Goal: Information Seeking & Learning: Learn about a topic

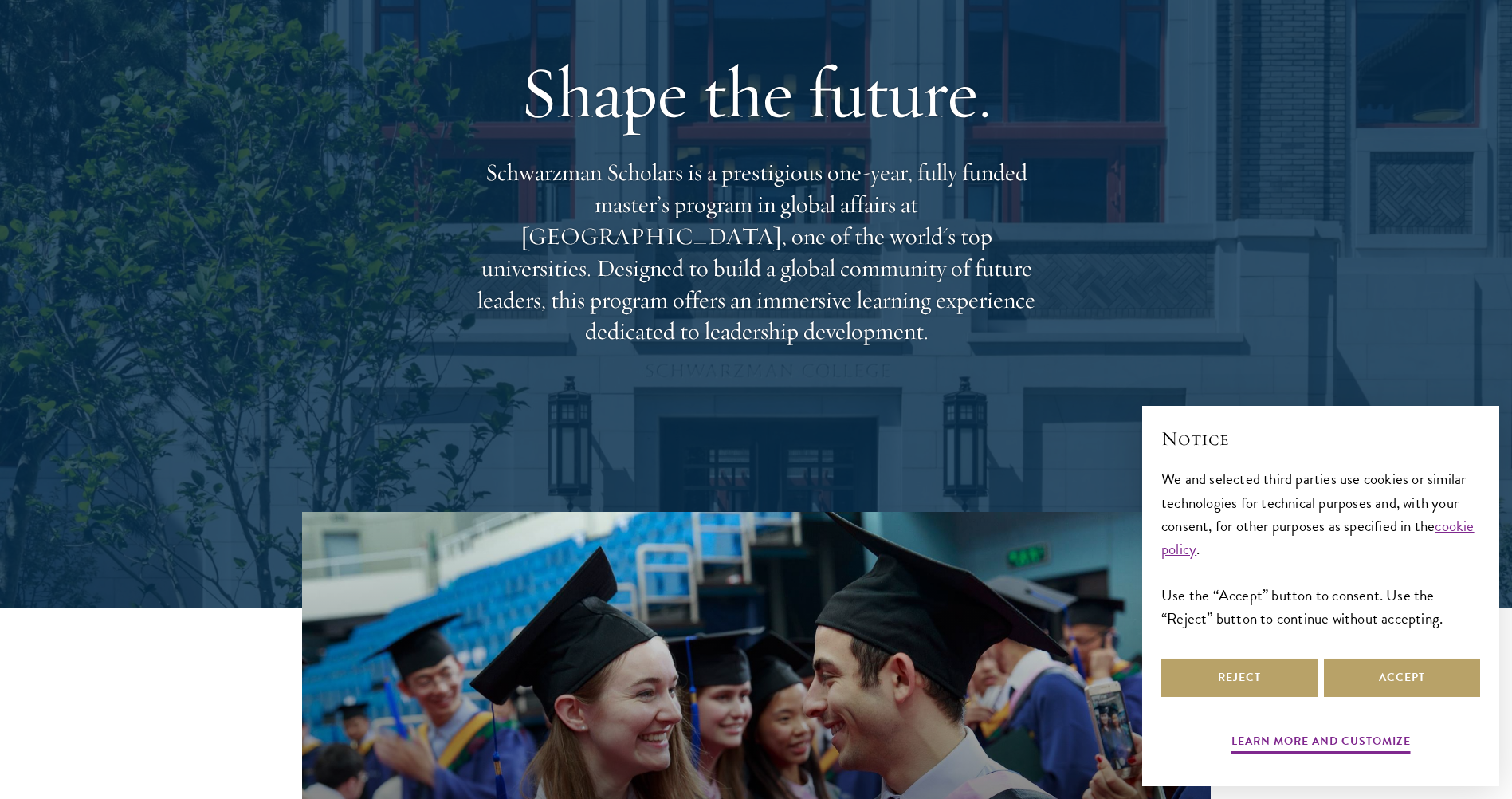
scroll to position [319, 0]
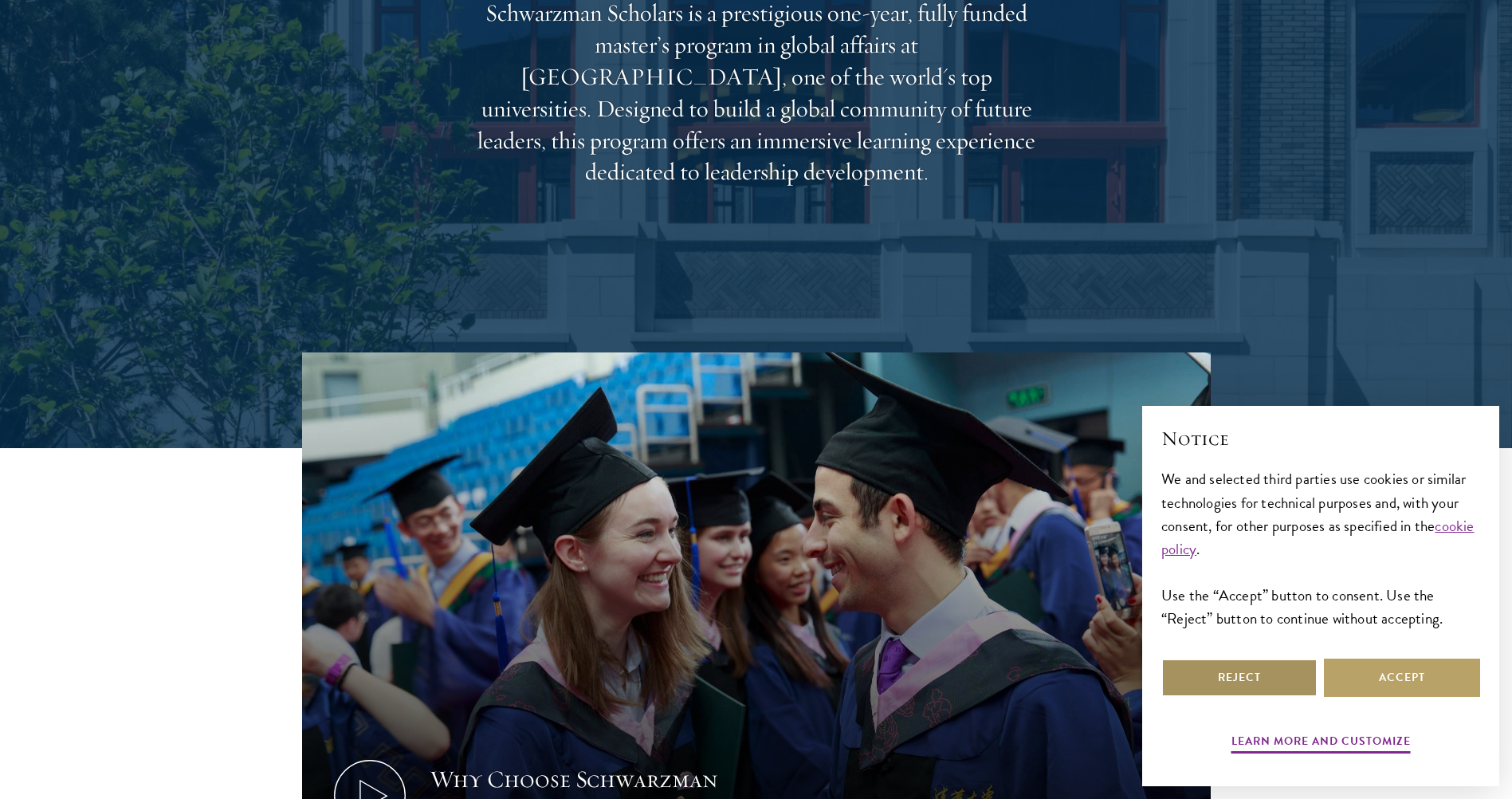
click at [1243, 675] on button "Reject" at bounding box center [1239, 678] width 156 height 38
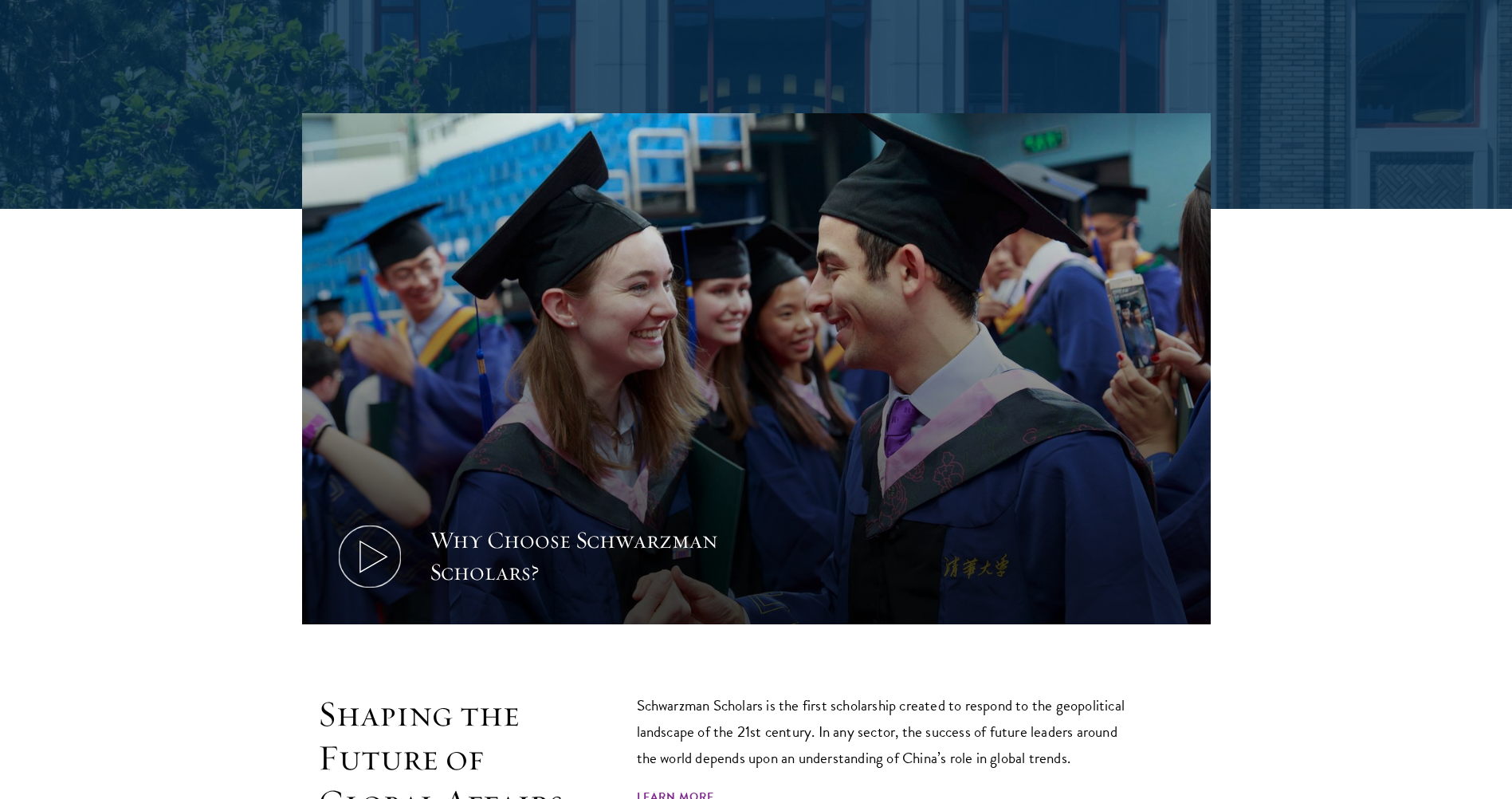
scroll to position [797, 0]
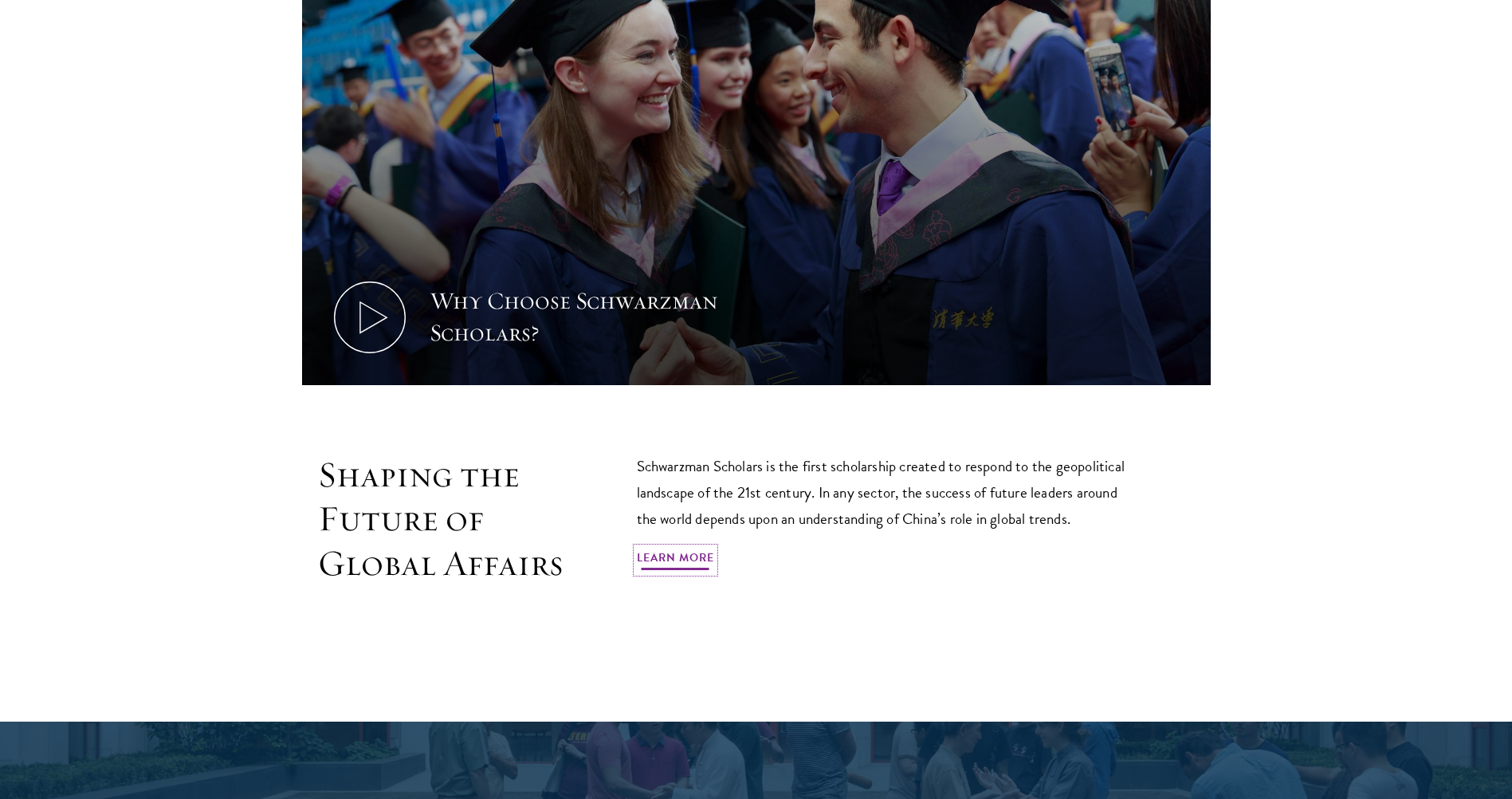
click at [684, 554] on link "Learn More" at bounding box center [675, 560] width 78 height 25
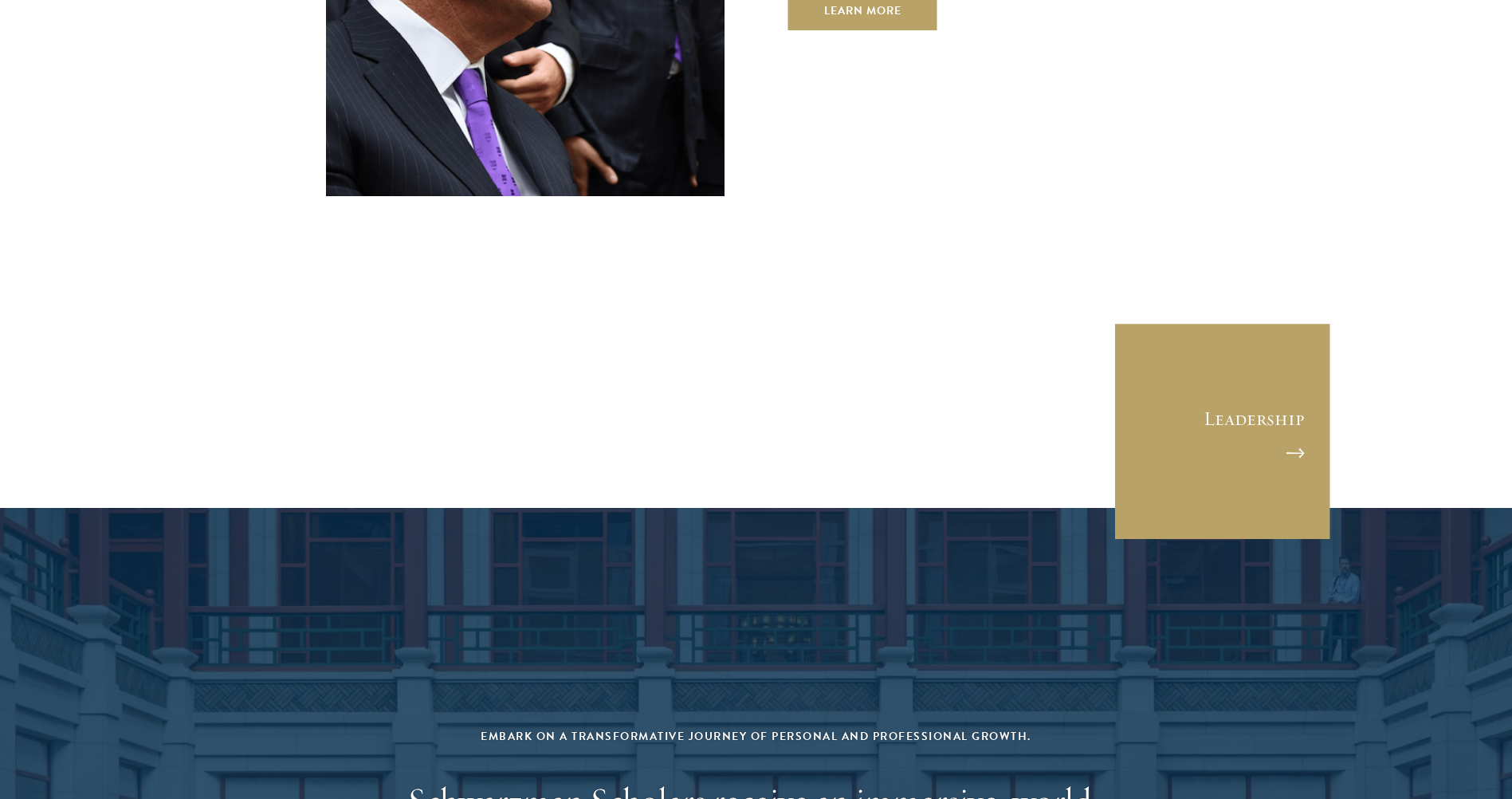
scroll to position [6540, 0]
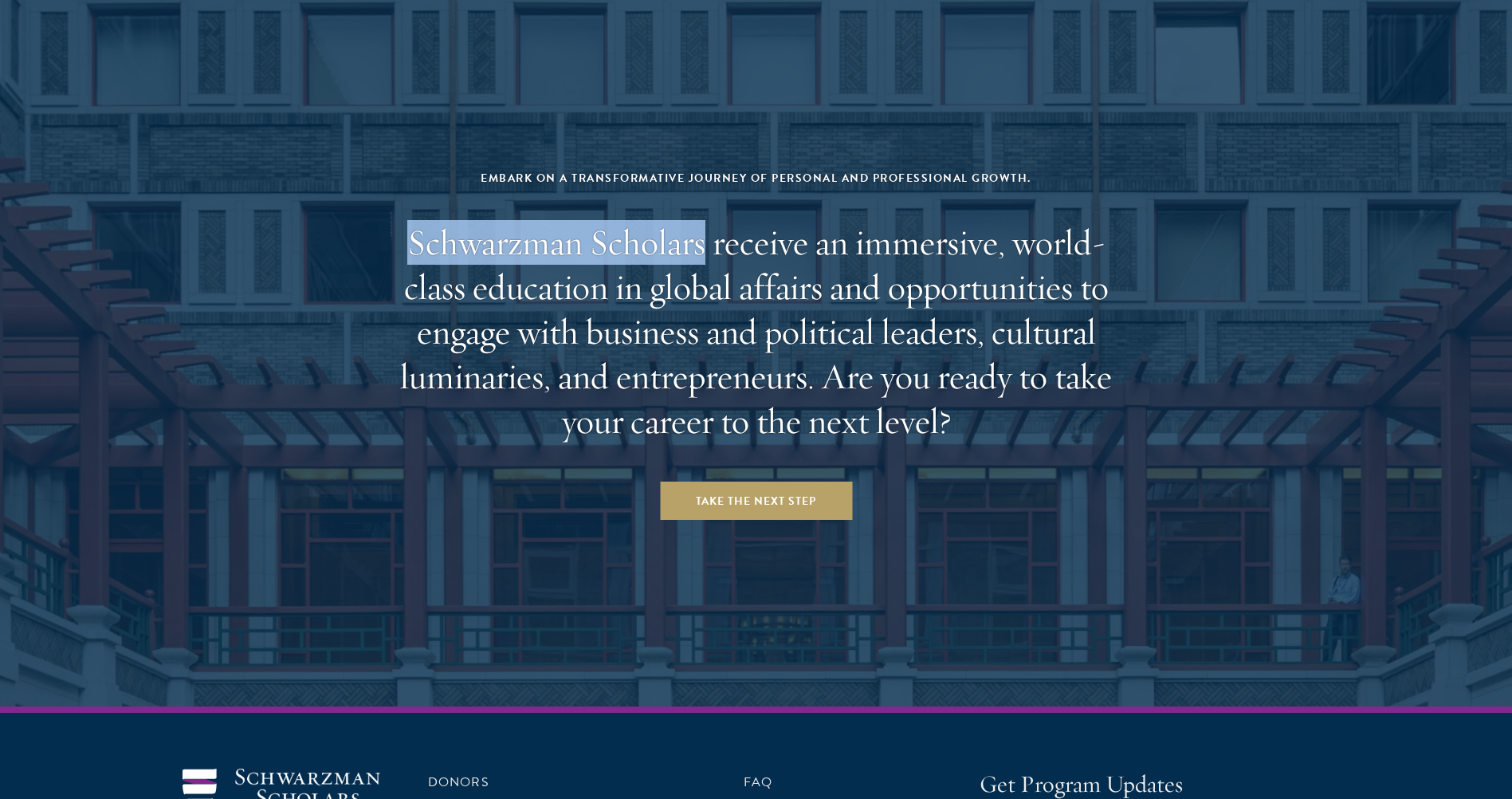
drag, startPoint x: 409, startPoint y: 73, endPoint x: 703, endPoint y: 76, distance: 294.0
click at [703, 220] on h2 "Schwarzman Scholars receive an immersive, world-class education in global affai…" at bounding box center [757, 332] width 741 height 223
copy h2 "Schwarzman Scholars"
